Goal: Transaction & Acquisition: Purchase product/service

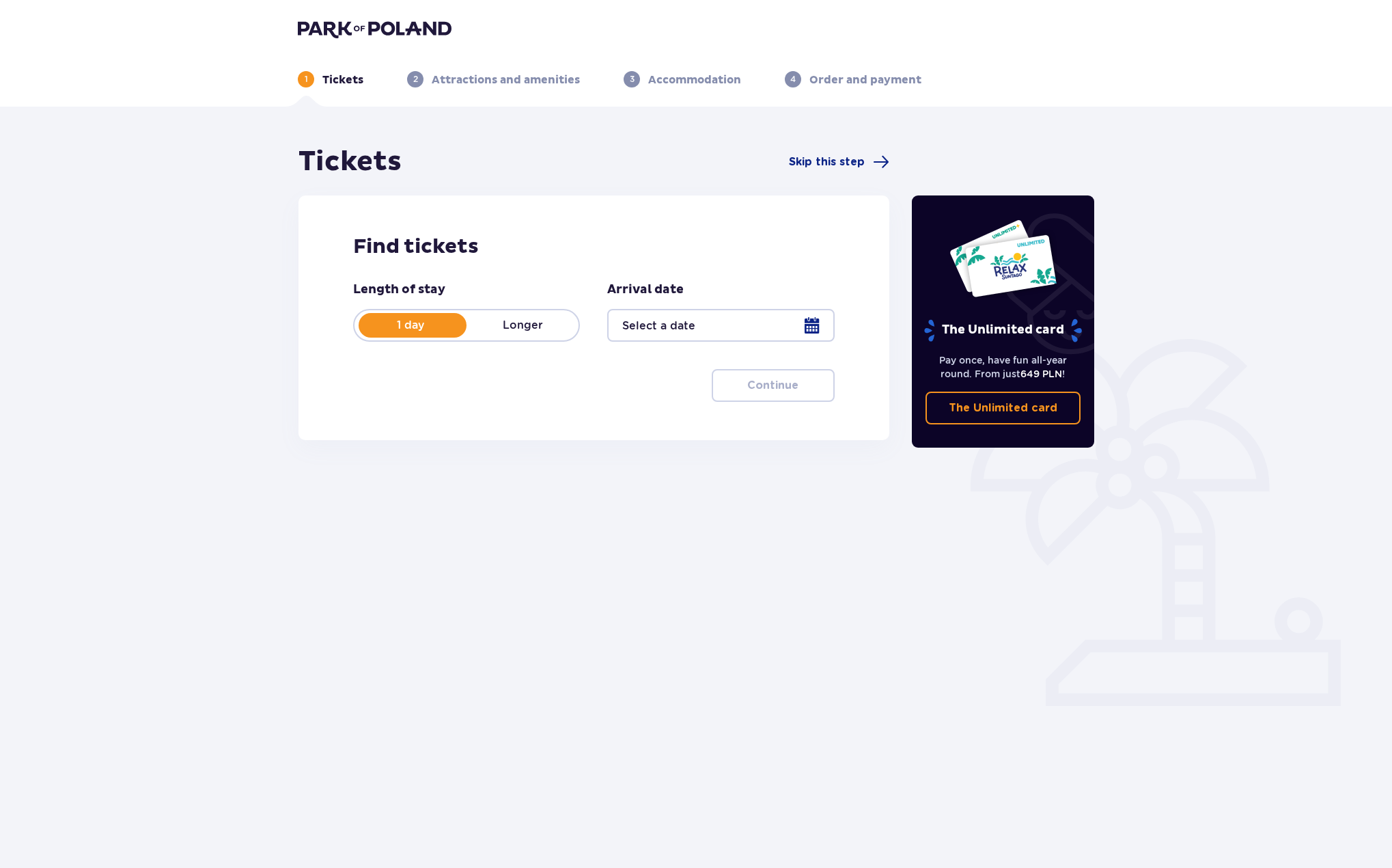
click at [801, 326] on div at bounding box center [720, 325] width 227 height 33
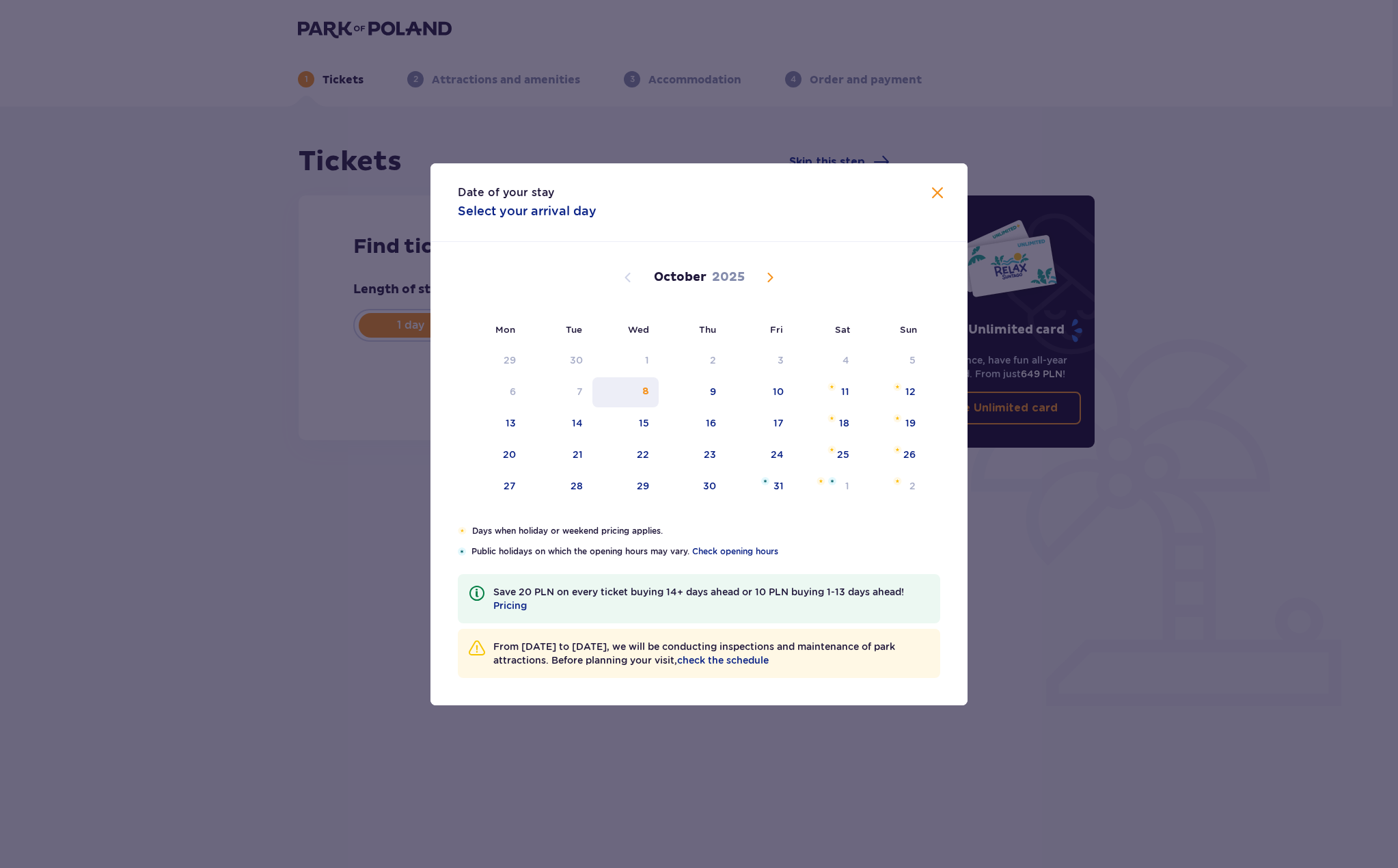
click at [645, 385] on div "8" at bounding box center [645, 391] width 7 height 14
type input "08.10.25"
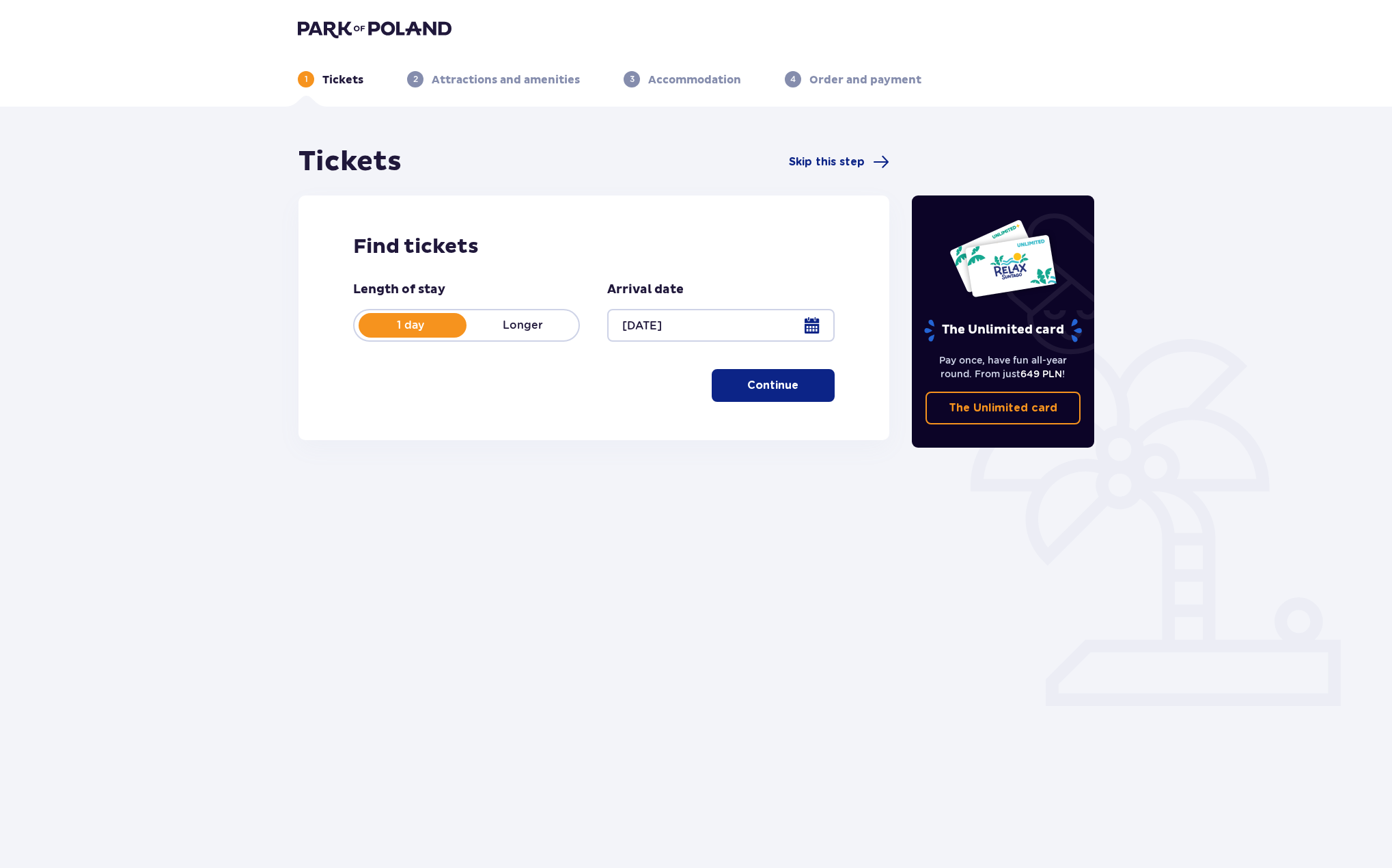
click at [804, 396] on button "Continue" at bounding box center [773, 385] width 123 height 33
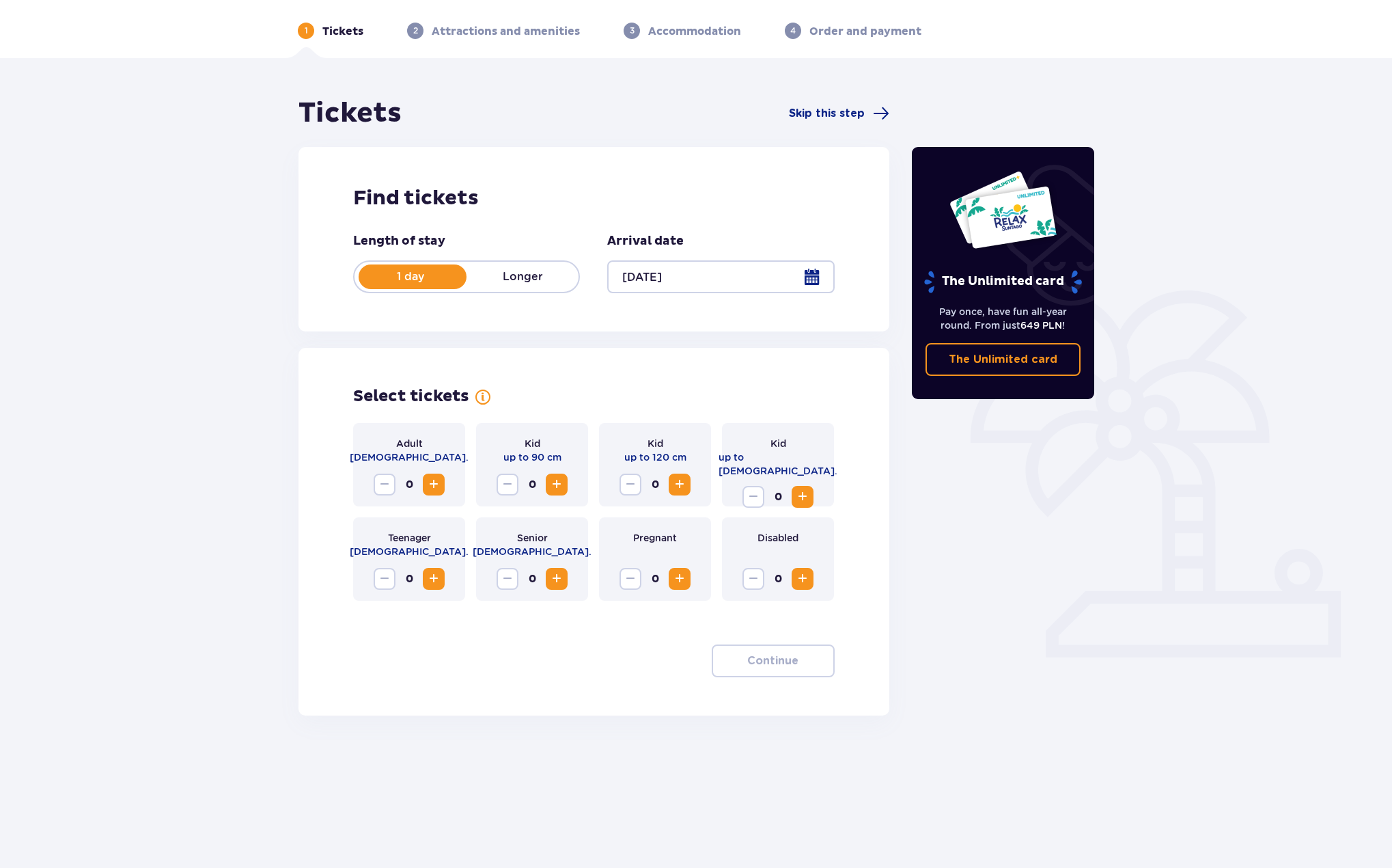
scroll to position [49, 0]
click at [423, 485] on button "Increase" at bounding box center [434, 484] width 22 height 22
click at [795, 664] on span "button" at bounding box center [801, 660] width 16 height 16
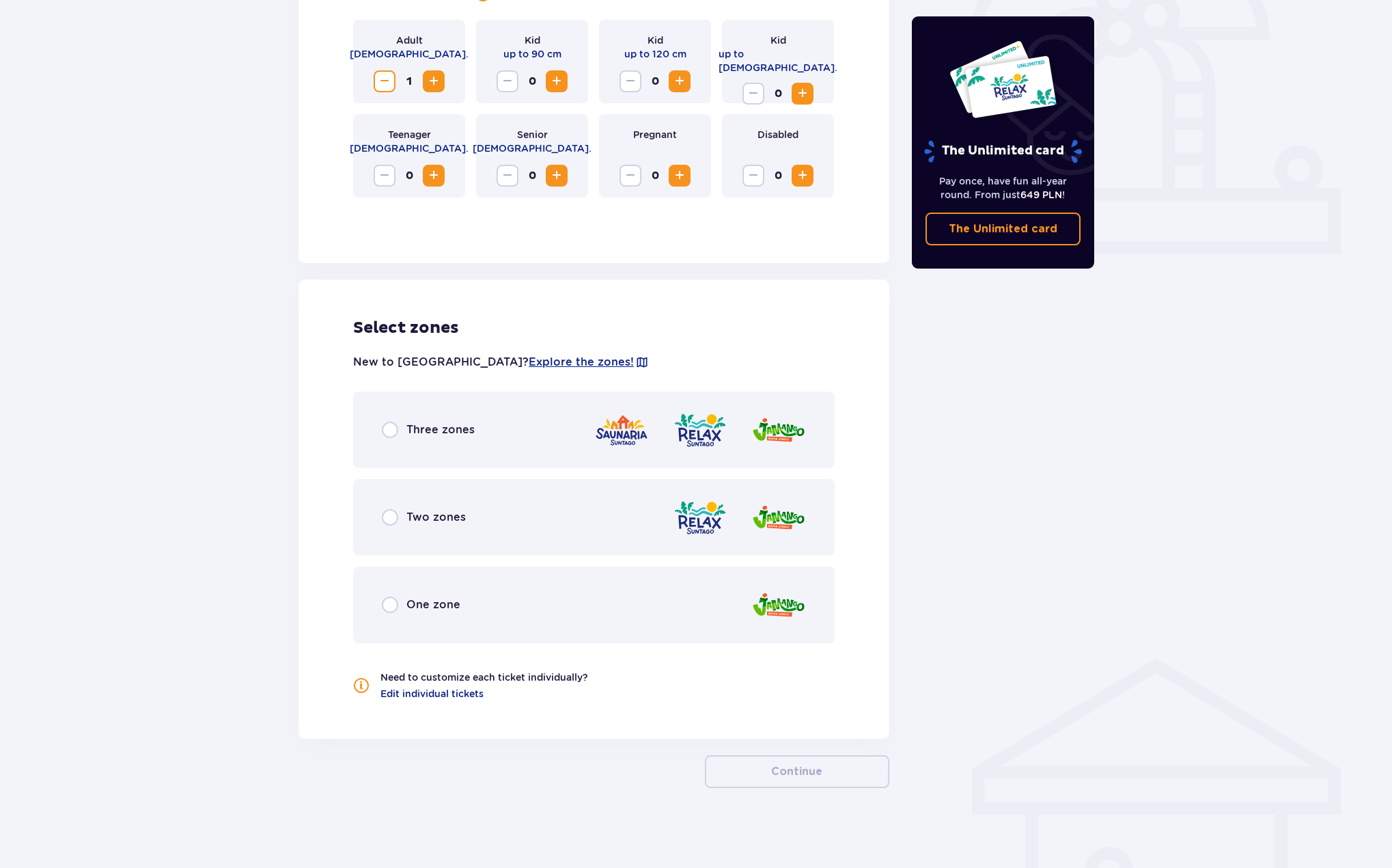
scroll to position [453, 0]
click at [402, 442] on div "Three zones" at bounding box center [594, 427] width 482 height 77
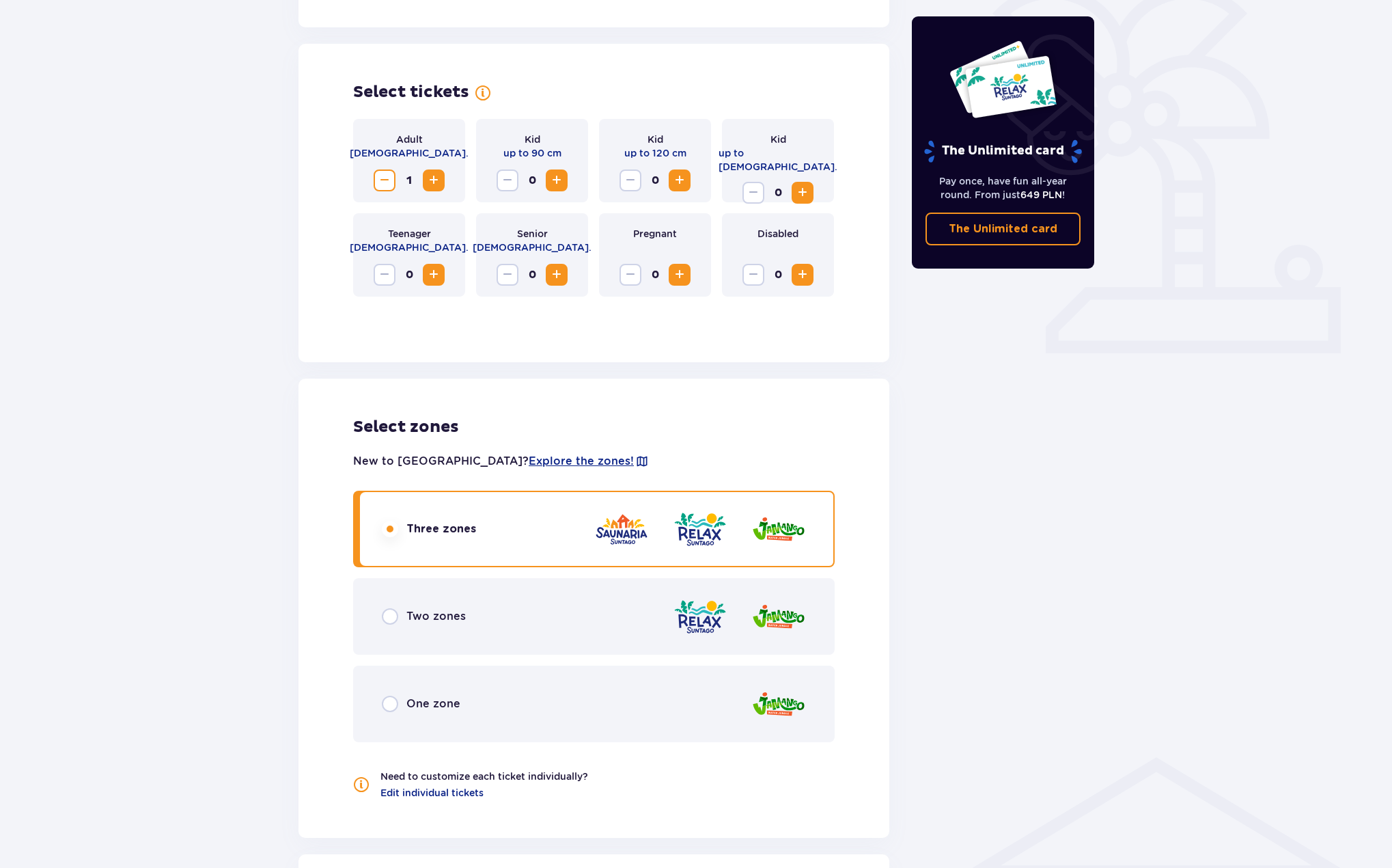
scroll to position [0, 0]
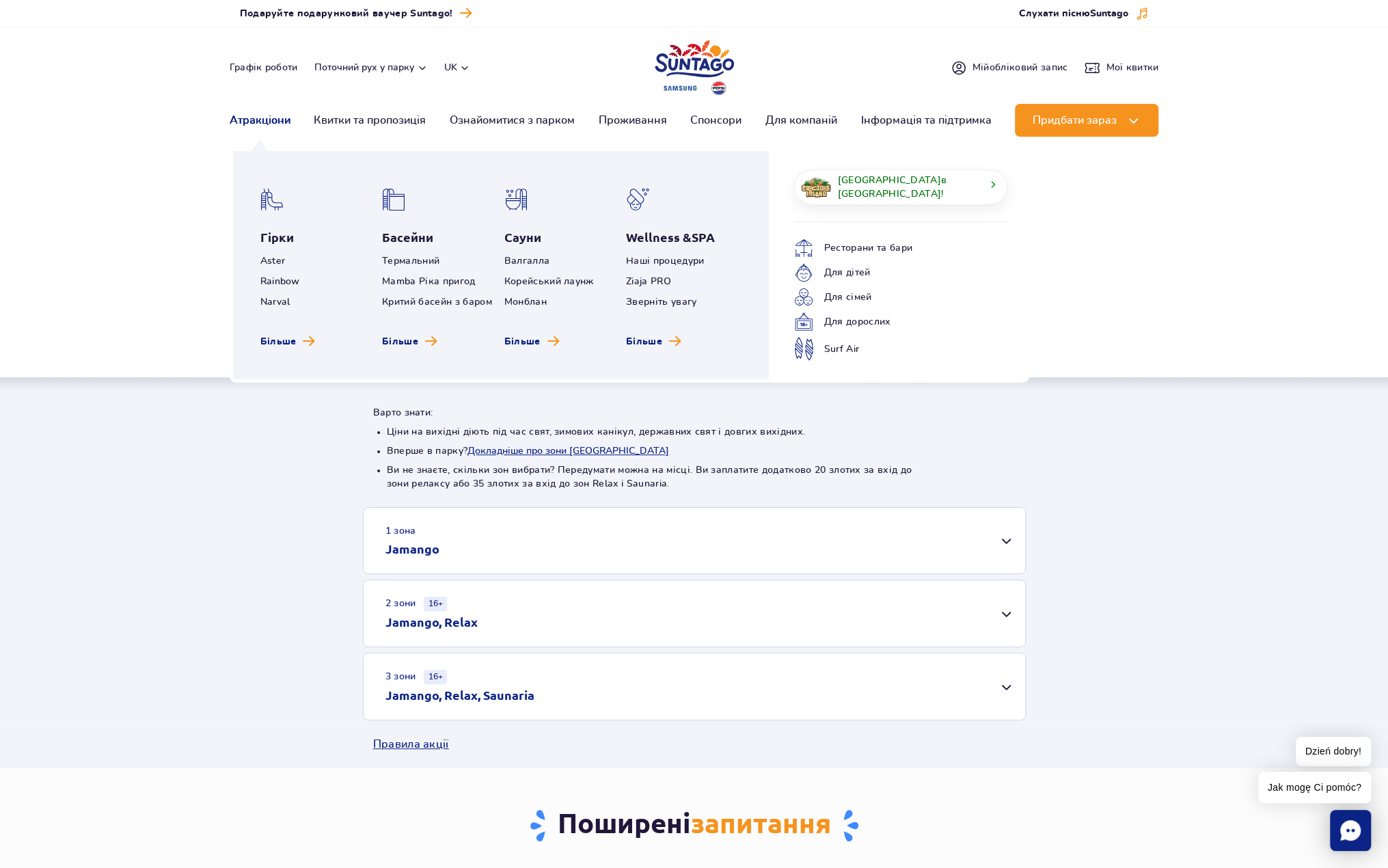
click at [258, 123] on link "Атракціони" at bounding box center [259, 120] width 61 height 33
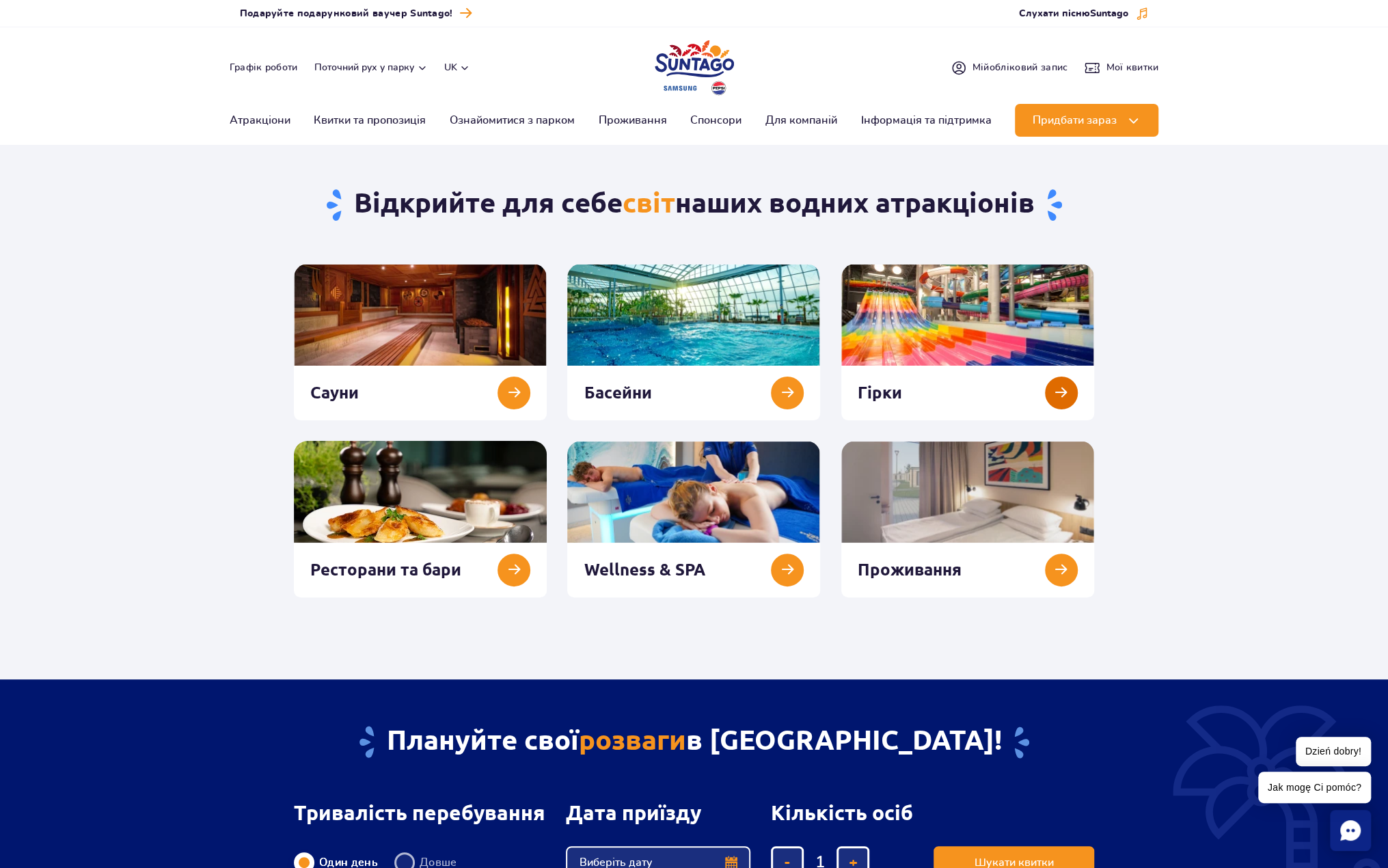
click at [935, 313] on link at bounding box center [967, 342] width 253 height 156
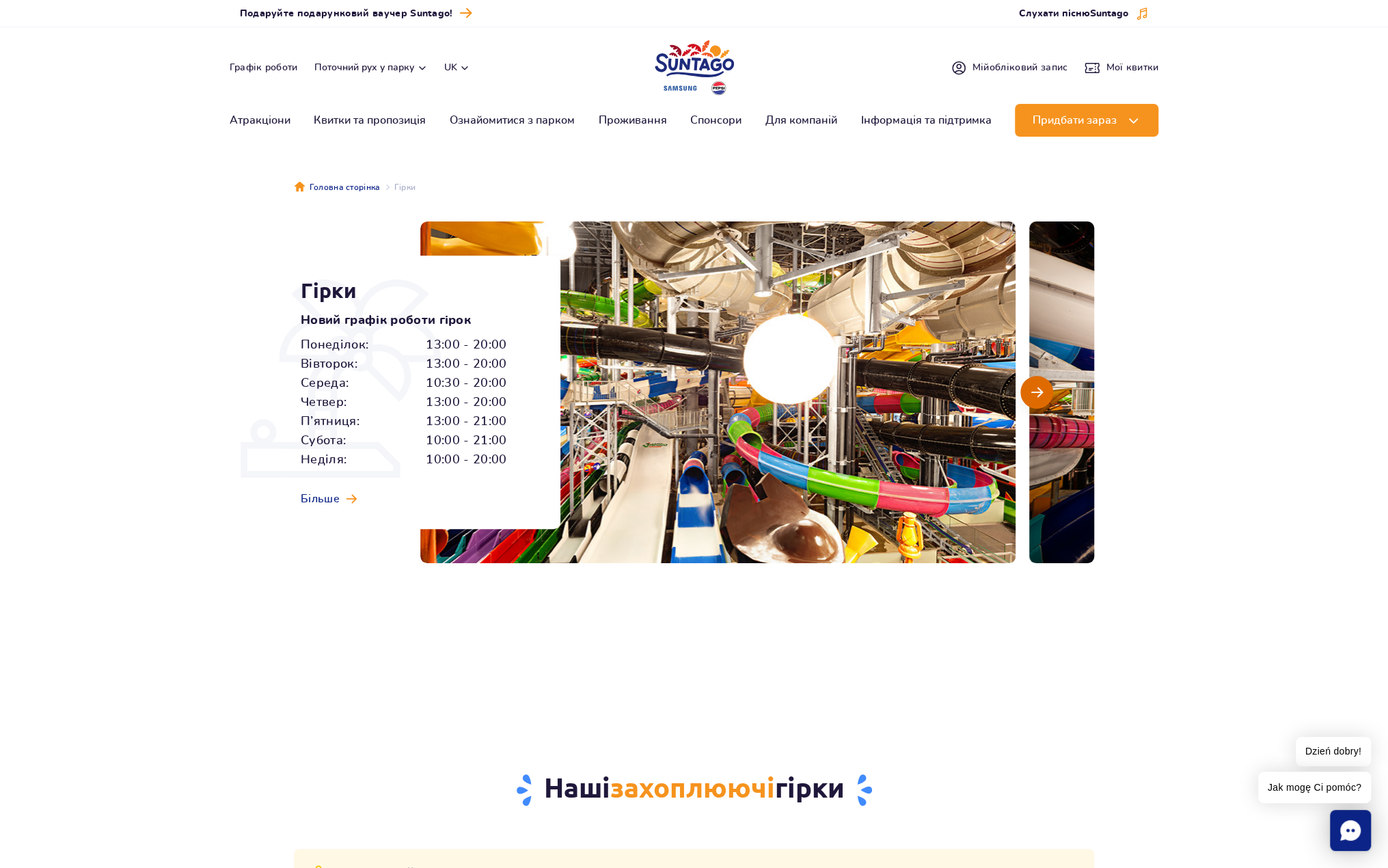
click at [1043, 383] on button "Наступний слайд" at bounding box center [1036, 392] width 33 height 33
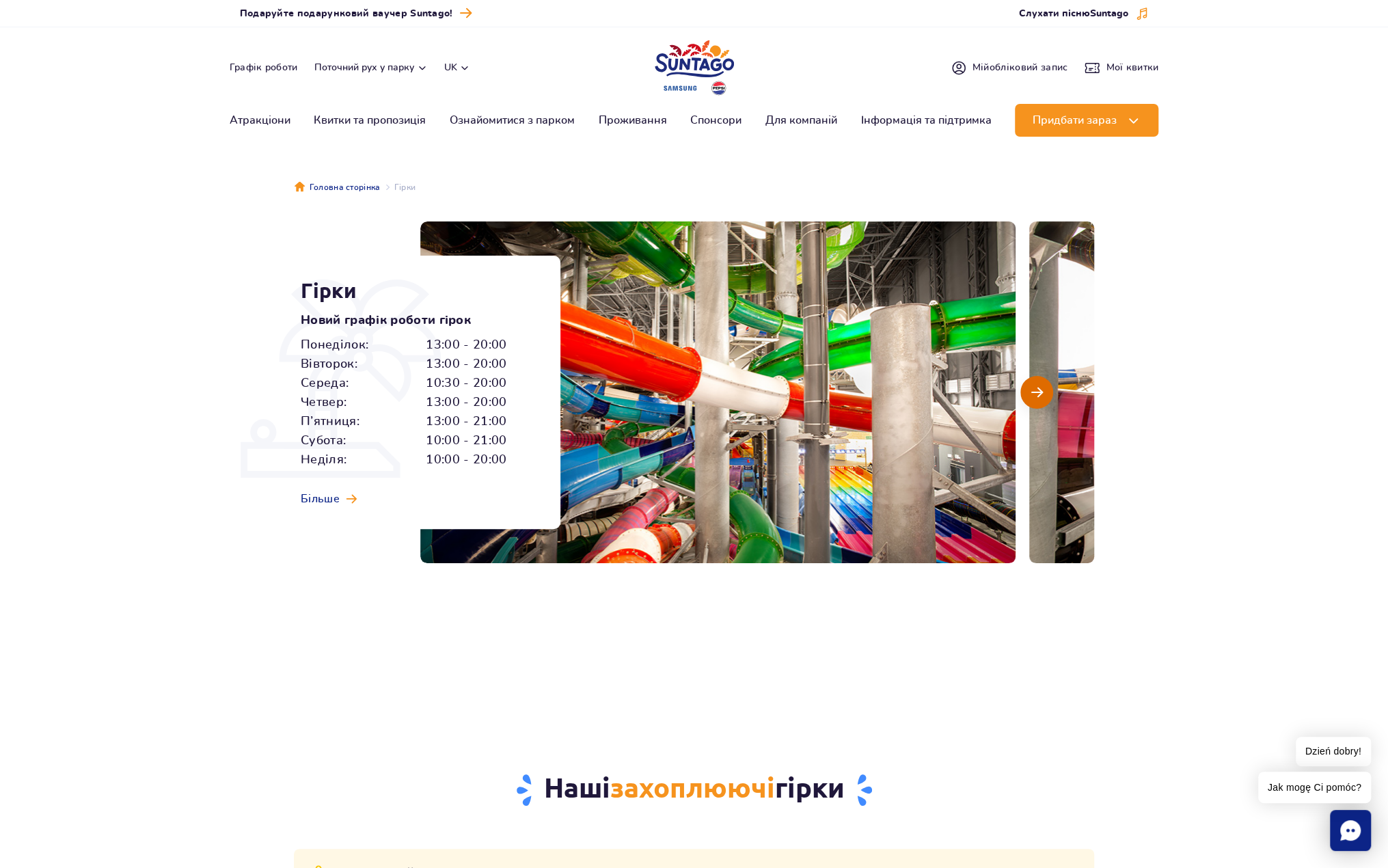
click at [1043, 383] on button "Наступний слайд" at bounding box center [1036, 392] width 33 height 33
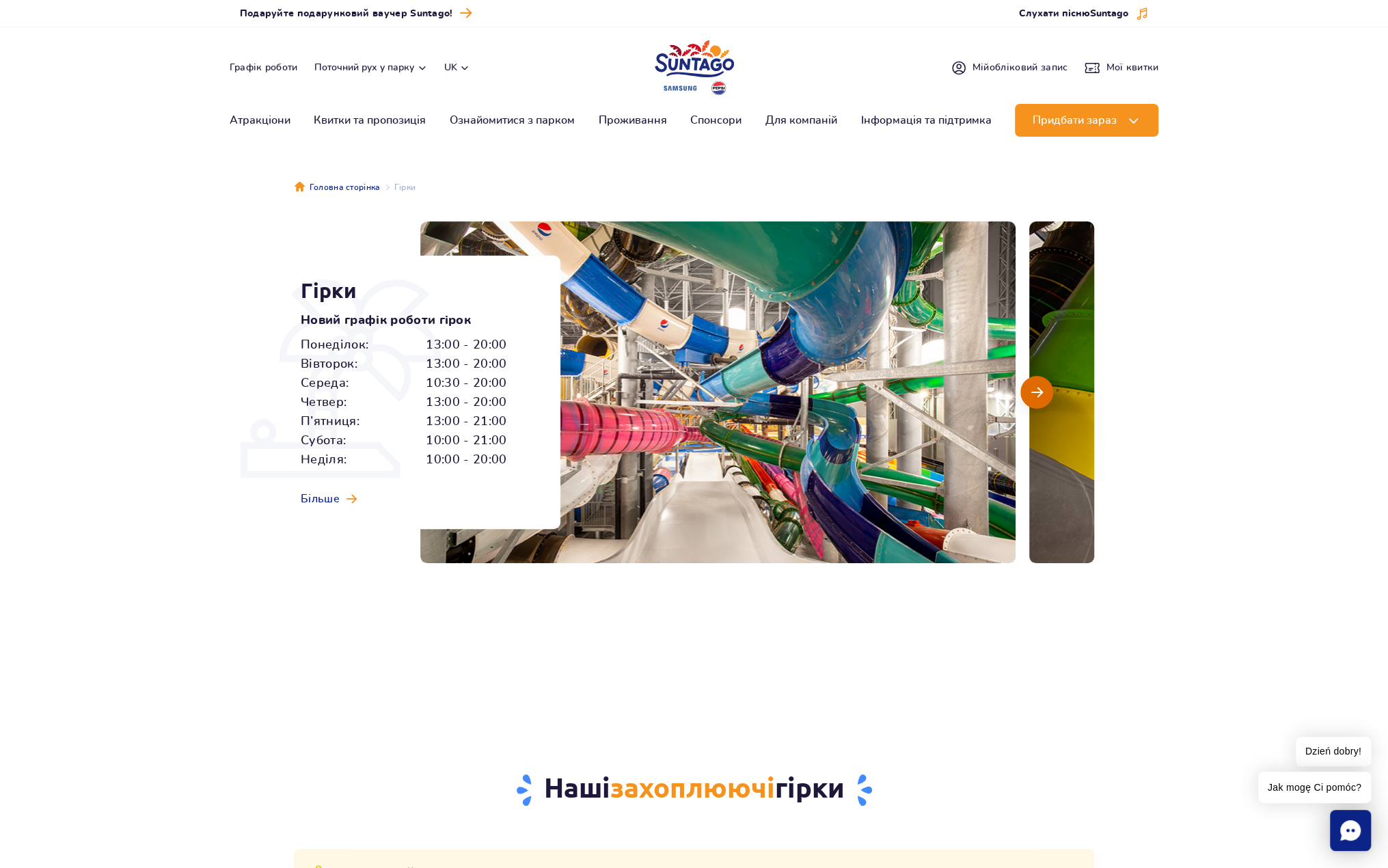
click at [1043, 383] on button "Наступний слайд" at bounding box center [1036, 392] width 33 height 33
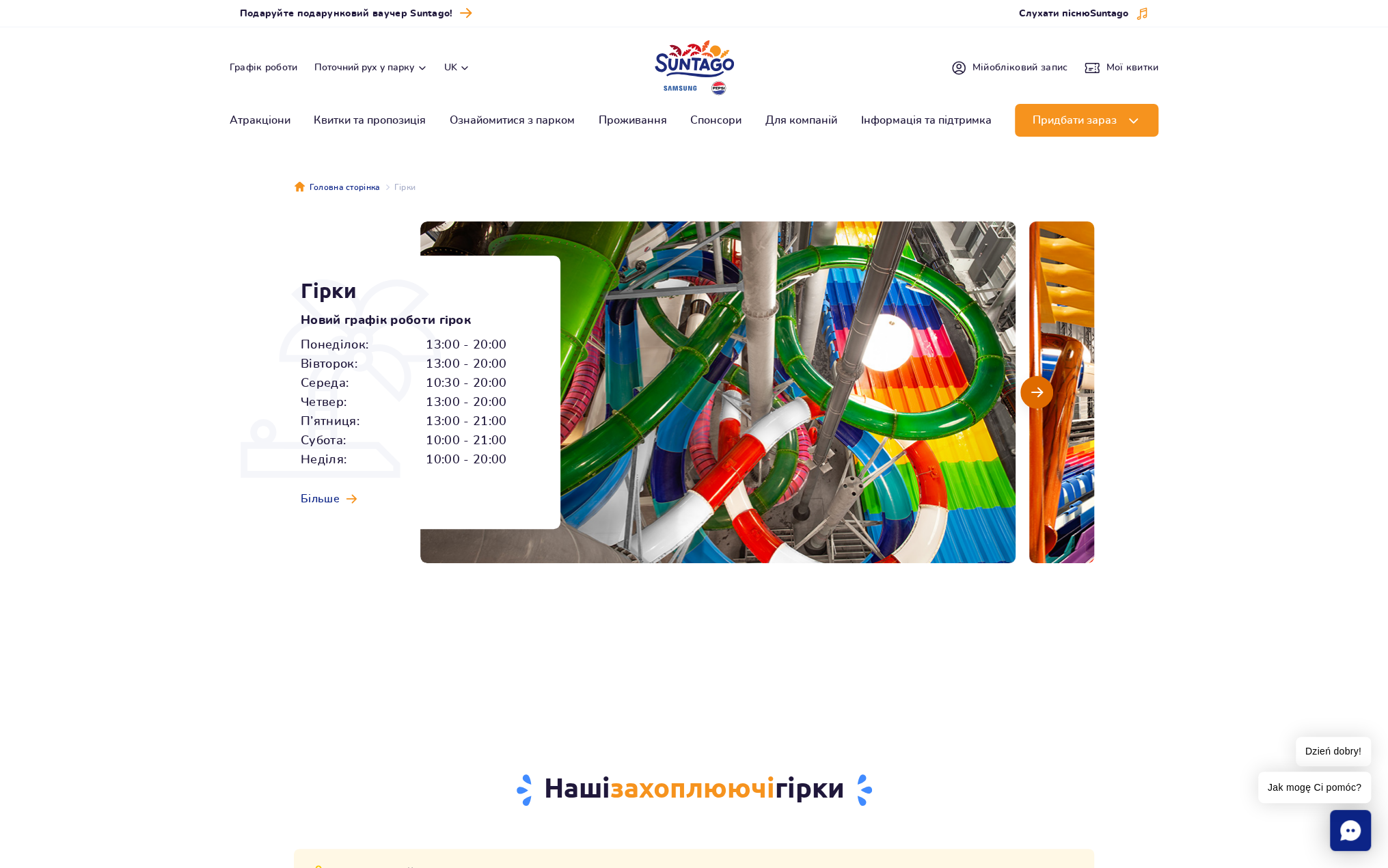
click at [1043, 383] on button "Наступний слайд" at bounding box center [1036, 392] width 33 height 33
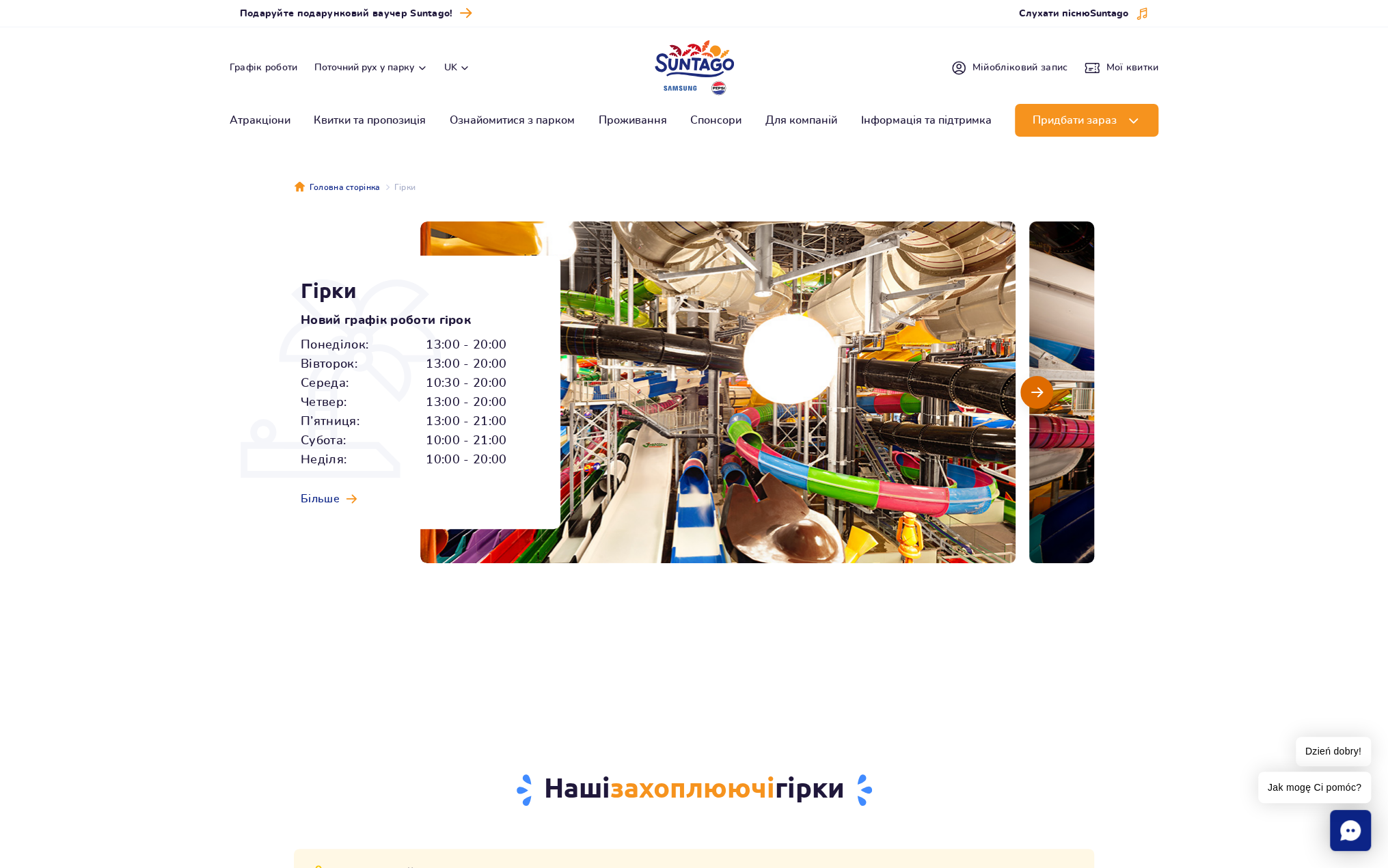
click at [1043, 383] on button "Наступний слайд" at bounding box center [1036, 392] width 33 height 33
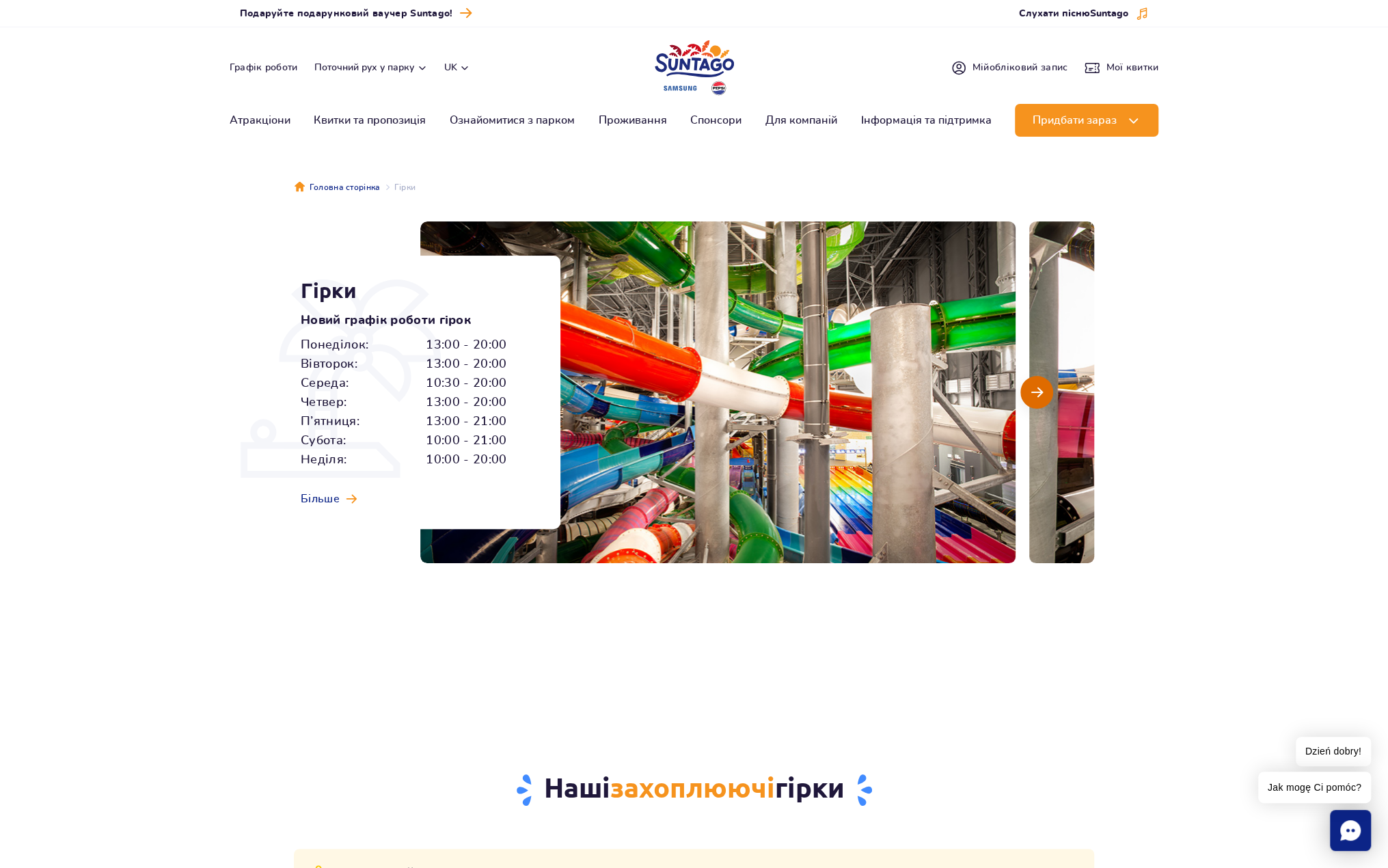
click at [1043, 383] on button "Наступний слайд" at bounding box center [1036, 392] width 33 height 33
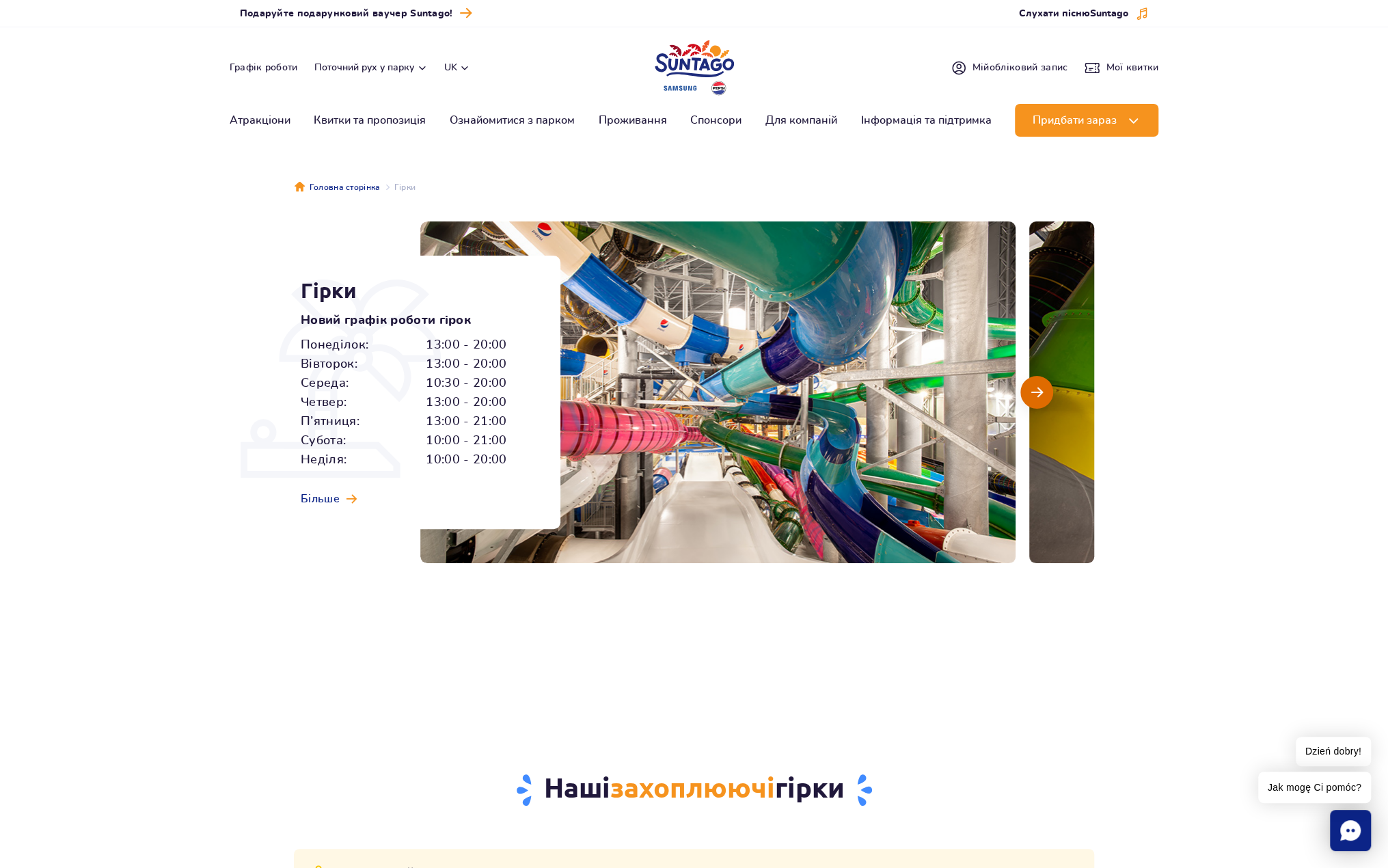
click at [1043, 383] on button "Наступний слайд" at bounding box center [1036, 392] width 33 height 33
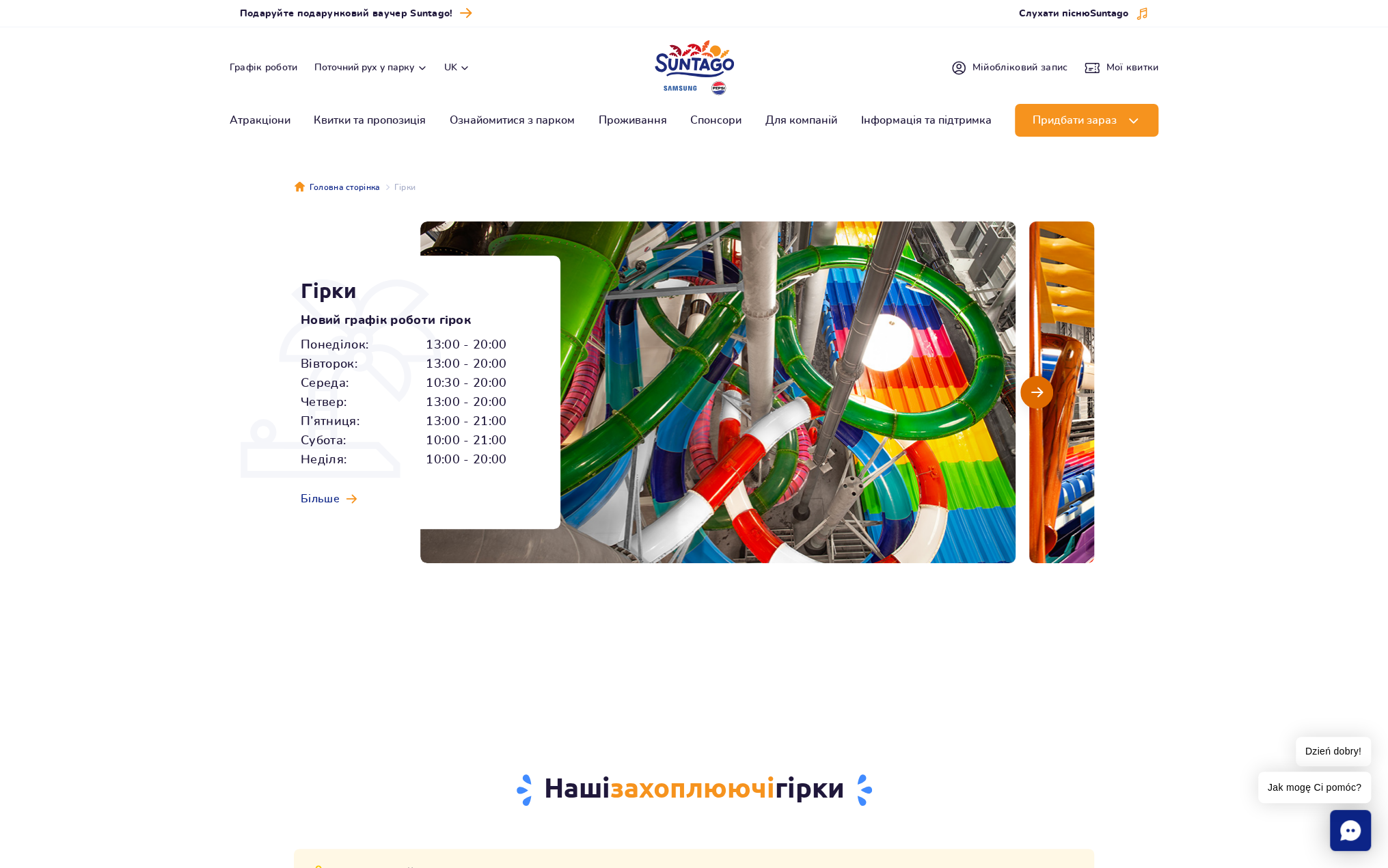
click at [1043, 383] on button "Наступний слайд" at bounding box center [1036, 392] width 33 height 33
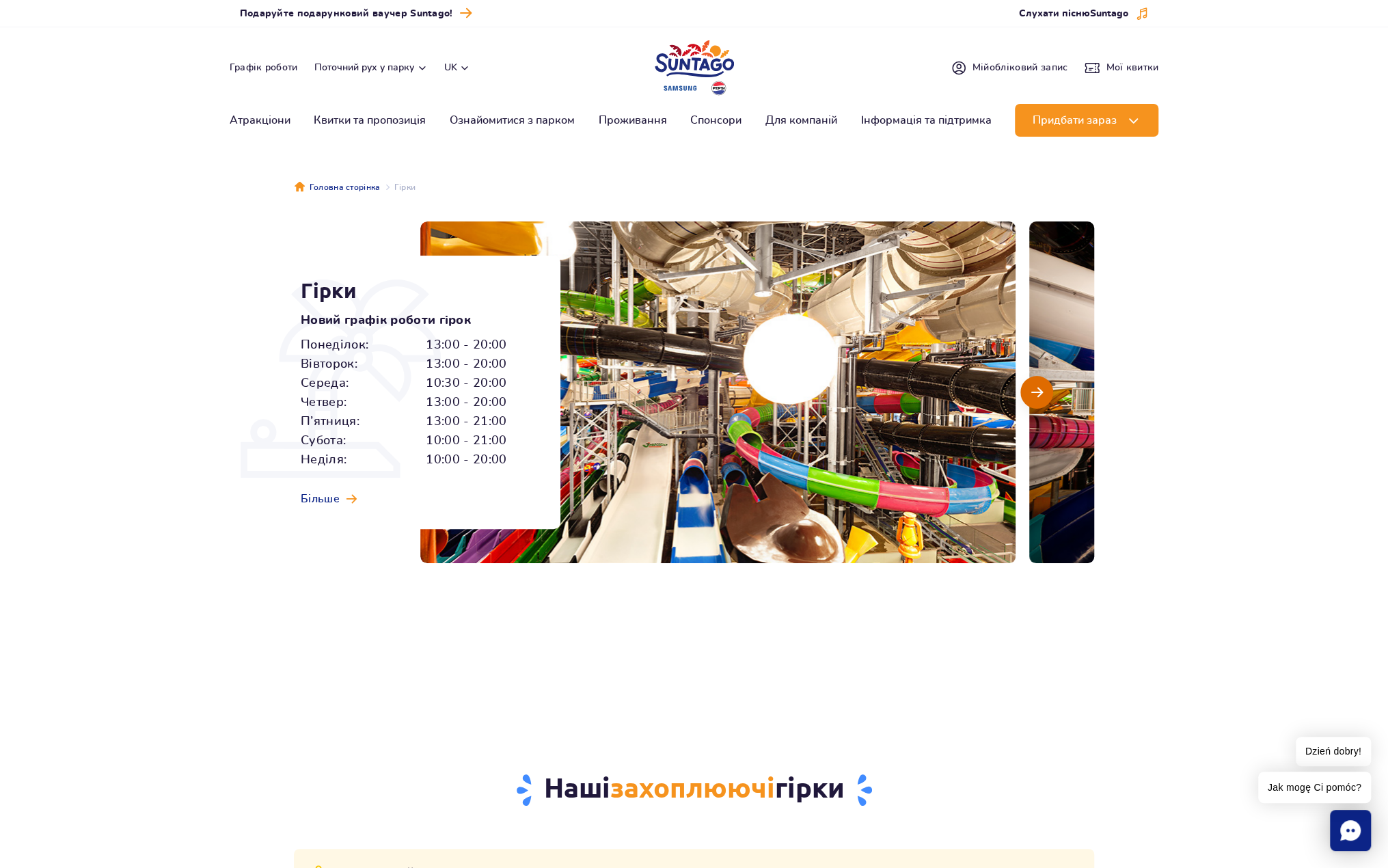
click at [1043, 383] on button "Наступний слайд" at bounding box center [1036, 392] width 33 height 33
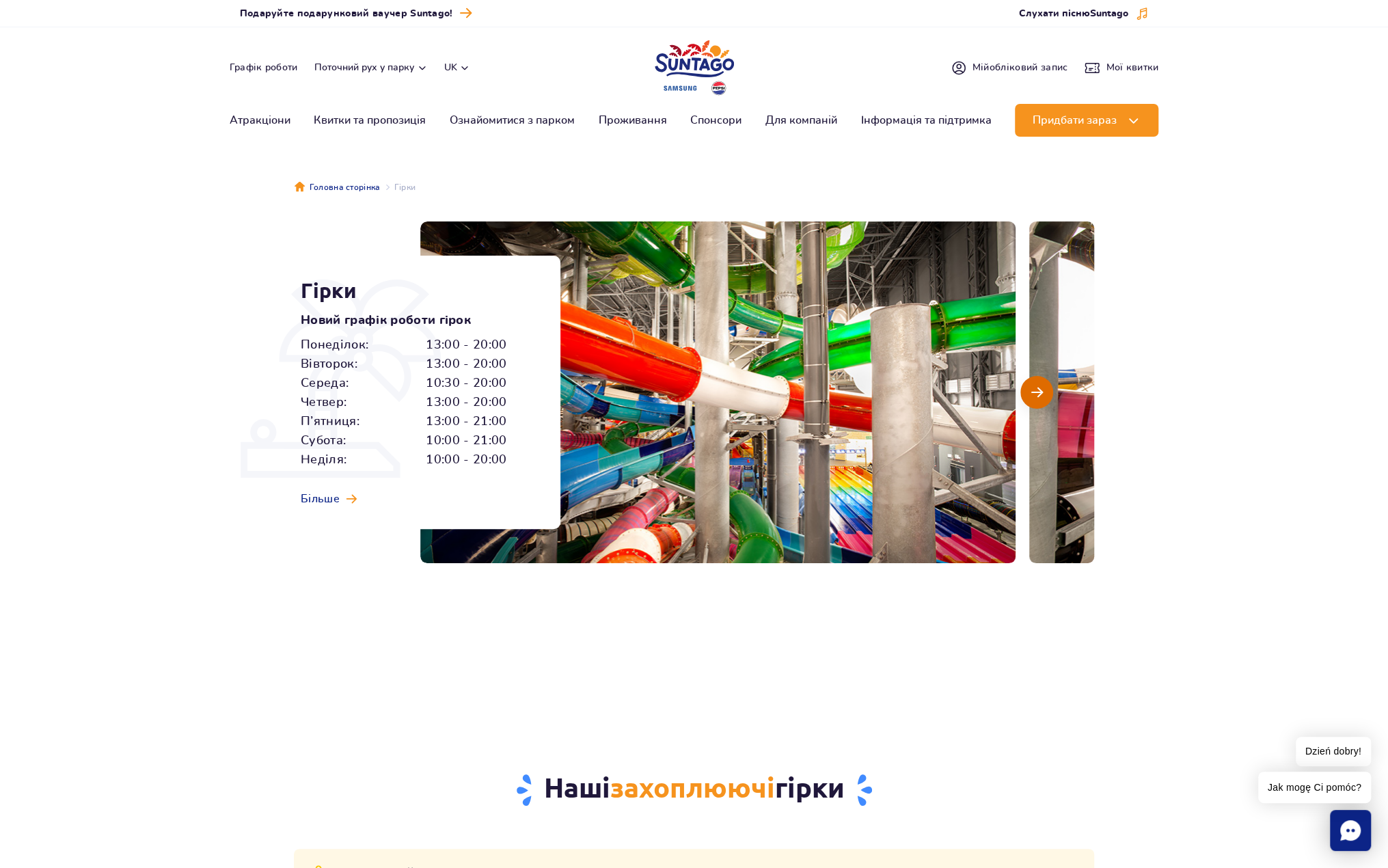
click at [1043, 383] on button "Наступний слайд" at bounding box center [1036, 392] width 33 height 33
